Goal: Task Accomplishment & Management: Complete application form

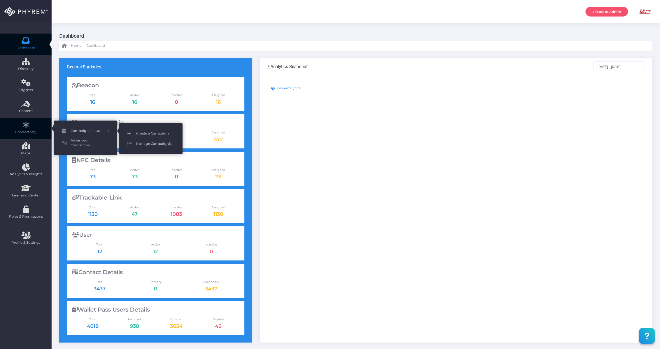
click at [150, 133] on span "Create a Campaign" at bounding box center [155, 133] width 39 height 7
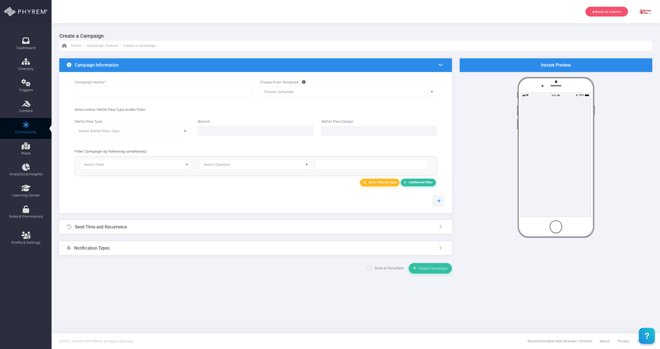
click at [361, 92] on span "Choose Template" at bounding box center [348, 92] width 177 height 10
click at [118, 96] on input "Campaign Name: *" at bounding box center [163, 91] width 177 height 10
click at [116, 93] on input "Campaign Name: *" at bounding box center [163, 91] width 177 height 10
click at [136, 132] on span "Select Wallet Pass Type" at bounding box center [132, 131] width 115 height 10
select select "15"
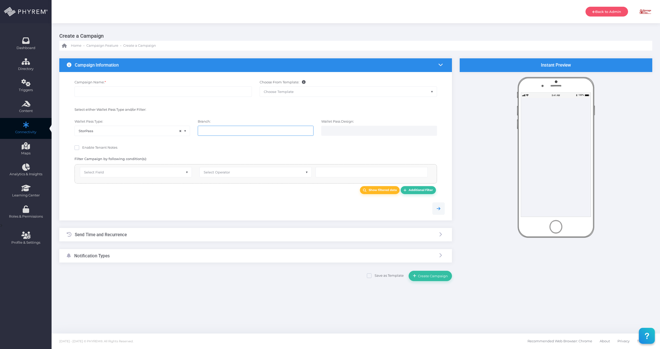
click at [223, 130] on input "search" at bounding box center [222, 130] width 40 height 4
type input "d"
select select "626"
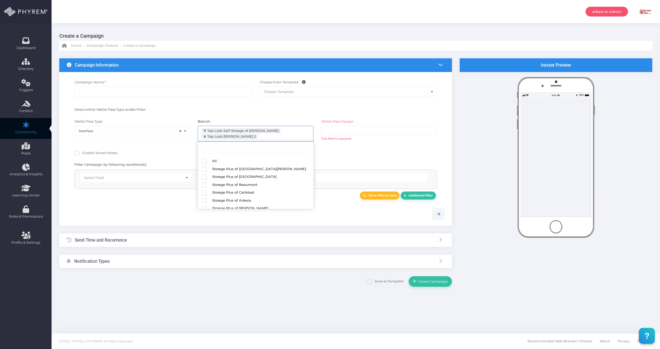
scroll to position [67, 0]
click at [314, 114] on div "Select either Wallet Pass Type and/or Filter:" at bounding box center [256, 110] width 386 height 12
click at [380, 131] on ul at bounding box center [378, 131] width 115 height 10
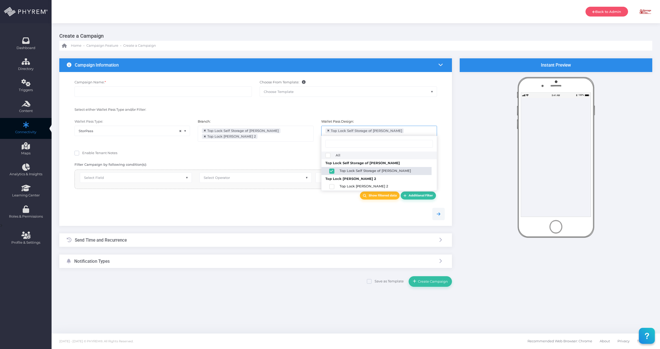
select select "2687"
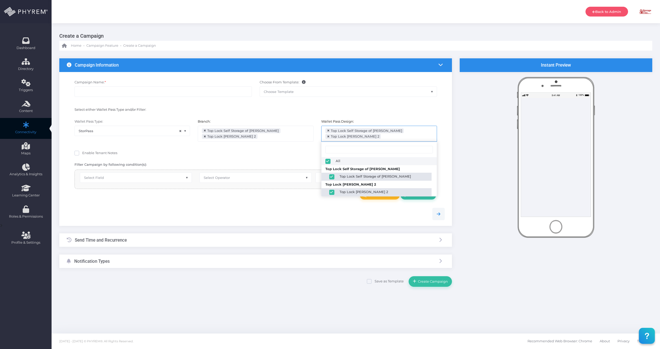
click at [284, 111] on div at bounding box center [348, 110] width 185 height 7
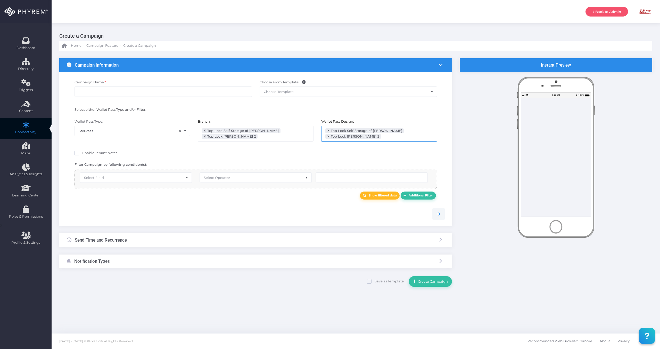
click at [140, 177] on span "Select Field" at bounding box center [136, 177] width 112 height 10
click at [225, 177] on span "Select Operator" at bounding box center [217, 177] width 26 height 4
click at [197, 156] on div "Enable Tenant Notes" at bounding box center [256, 153] width 362 height 6
click at [108, 93] on input "Campaign Name: *" at bounding box center [163, 91] width 177 height 10
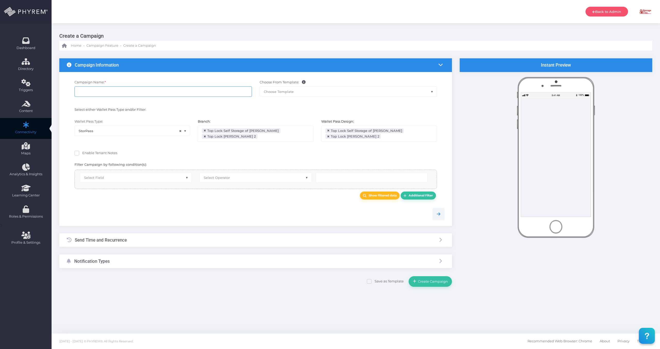
click at [122, 90] on input "Campaign Name: *" at bounding box center [163, 91] width 177 height 10
type input "[PERSON_NAME] 1 & 2 Closure"
click at [309, 103] on div "Campaign Name: * [PERSON_NAME] 1 & 2 Closure Choose From Template: STORAGE PLUS…" at bounding box center [256, 90] width 386 height 27
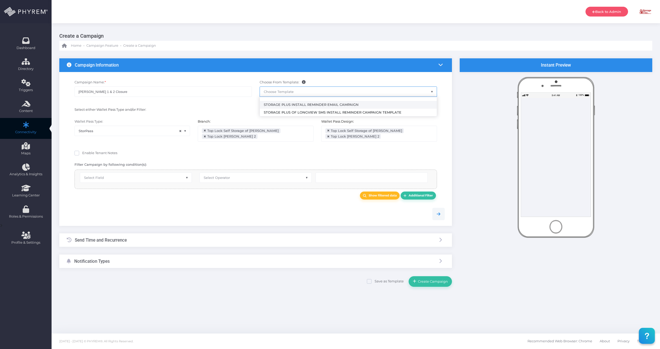
click at [298, 93] on span "Choose Template" at bounding box center [348, 92] width 177 height 10
click at [247, 84] on div "Campaign Name: * [PERSON_NAME] 1 & 2 Closure" at bounding box center [163, 91] width 185 height 22
click at [108, 178] on span "Select Field" at bounding box center [136, 177] width 112 height 10
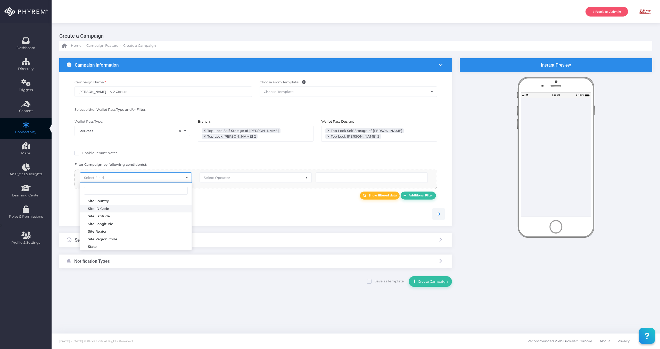
scroll to position [559, 0]
click at [238, 205] on div at bounding box center [256, 214] width 386 height 24
click at [441, 214] on link at bounding box center [438, 214] width 12 height 12
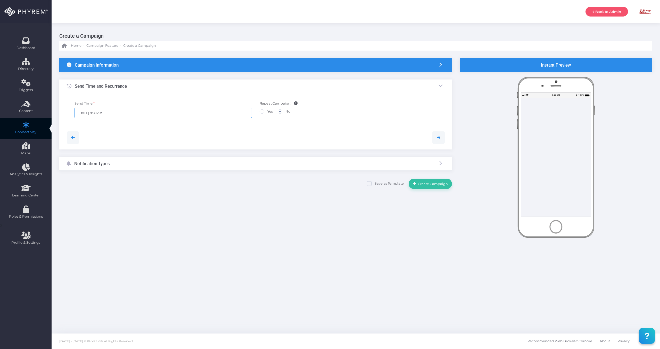
click at [135, 113] on input "[DATE] 9:30 AM" at bounding box center [163, 113] width 177 height 10
click at [121, 226] on div at bounding box center [120, 224] width 5 height 8
type input "[DATE] 10:00 AM"
click at [121, 225] on icon at bounding box center [121, 224] width 3 height 4
click at [248, 145] on div at bounding box center [256, 138] width 386 height 24
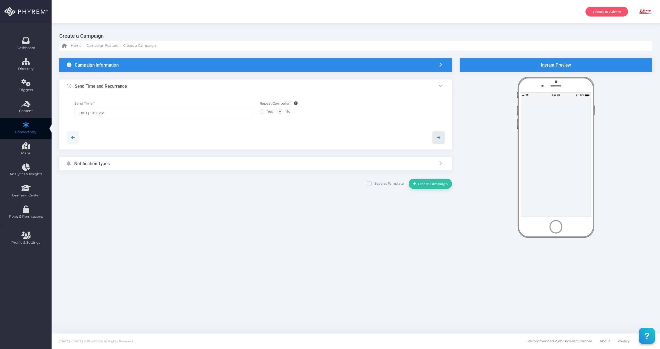
click at [439, 140] on icon at bounding box center [438, 137] width 6 height 6
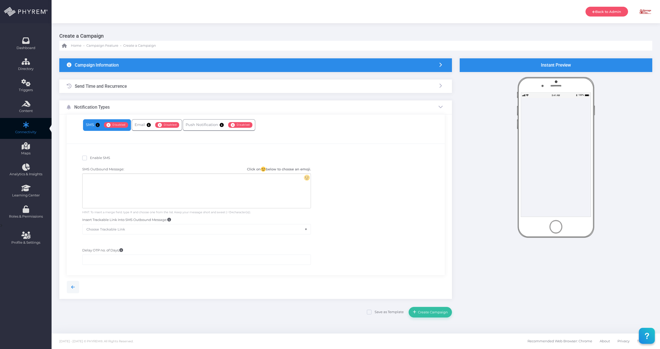
click at [81, 156] on div "Enable SMS" at bounding box center [196, 158] width 236 height 8
click at [84, 157] on span at bounding box center [84, 157] width 5 height 5
click at [90, 157] on input "Enable SMS" at bounding box center [91, 156] width 3 height 3
checkbox input "true"
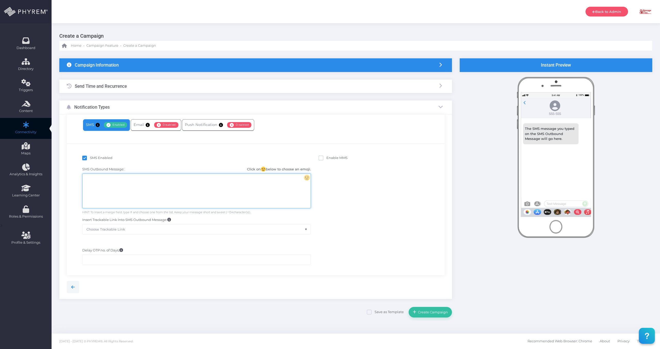
click at [220, 188] on div at bounding box center [196, 190] width 228 height 34
click at [141, 180] on div at bounding box center [196, 190] width 228 height 34
click at [117, 178] on div "Notice: The {facility name} office is closed [DATE]. For assistance, please cal…" at bounding box center [196, 190] width 228 height 34
click at [126, 177] on div "Notice: The {facility name} office is closed [DATE]. For assistance, please cal…" at bounding box center [196, 190] width 228 height 34
drag, startPoint x: 127, startPoint y: 178, endPoint x: 136, endPoint y: 179, distance: 8.6
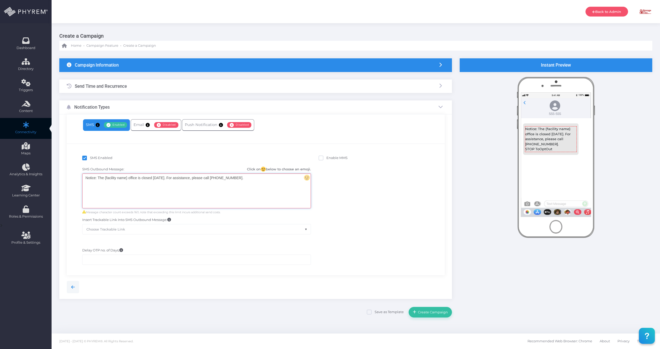
click at [127, 178] on div "Notice: The {facility name} office is closed [DATE]. For assistance, please cal…" at bounding box center [196, 190] width 228 height 34
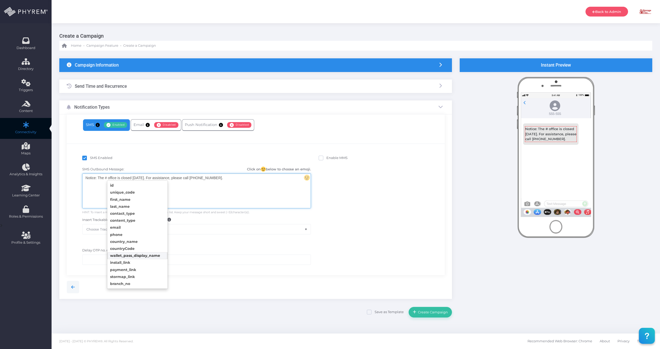
click at [141, 257] on body "Back to Admin [PERSON_NAME] [PERSON_NAME] [PERSON_NAME][EMAIL_ADDRESS][DOMAIN_N…" at bounding box center [330, 174] width 660 height 349
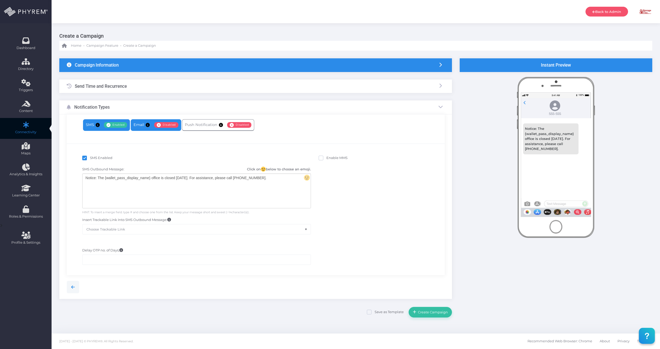
click at [163, 122] on span "Disabled" at bounding box center [166, 125] width 24 height 6
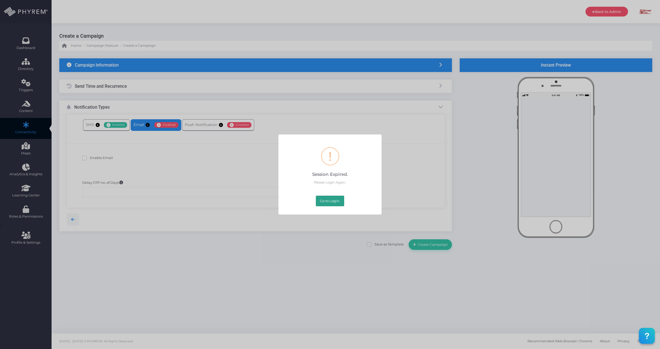
click at [322, 203] on button "Go to Login." at bounding box center [330, 200] width 28 height 10
